Goal: Browse casually

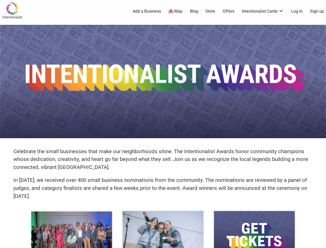
click at [163, 124] on img at bounding box center [163, 81] width 326 height 113
click at [320, 242] on icon at bounding box center [321, 241] width 6 height 6
